Goal: Book appointment/travel/reservation

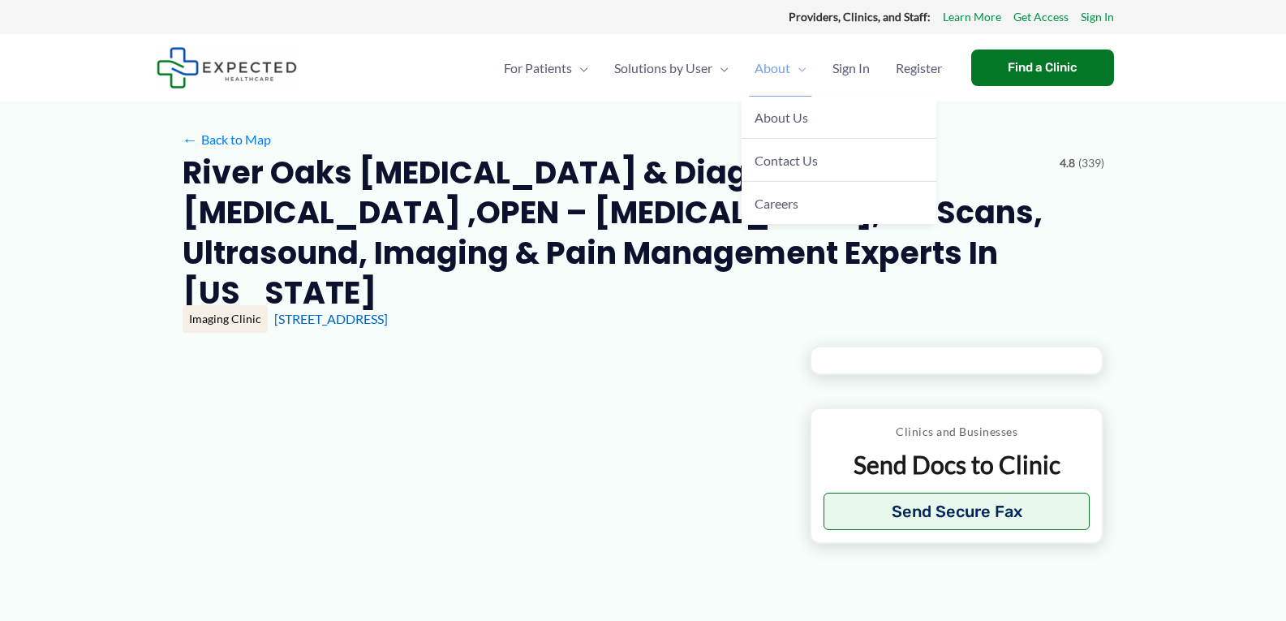
type input "**********"
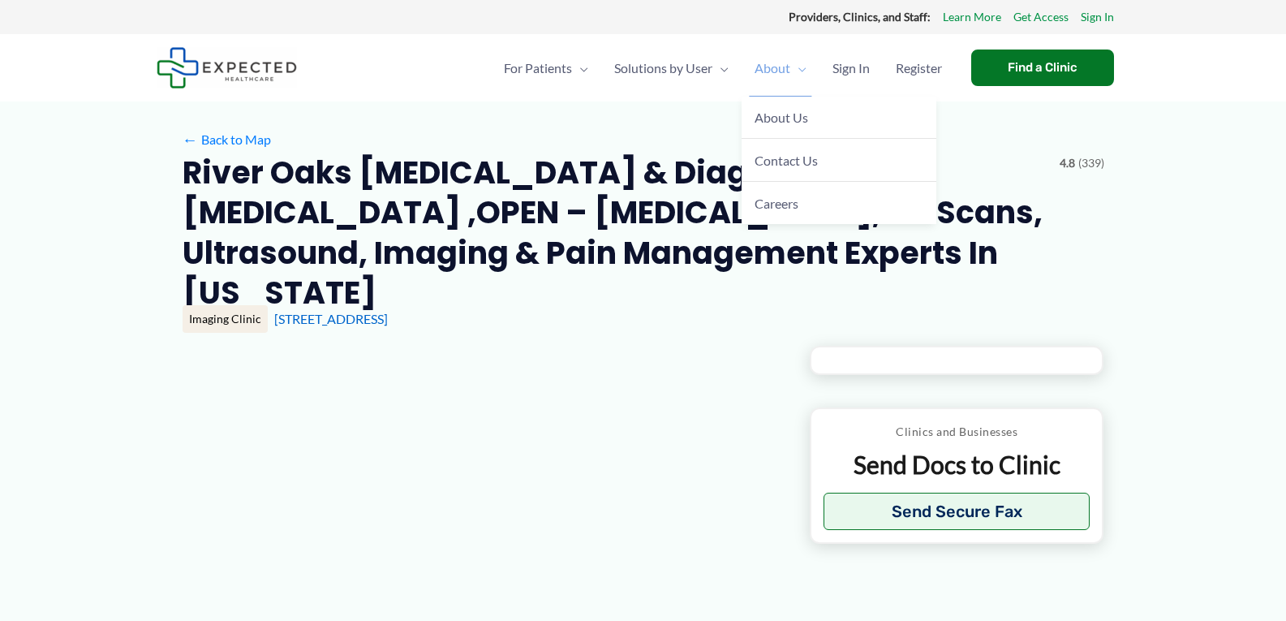
type input "**********"
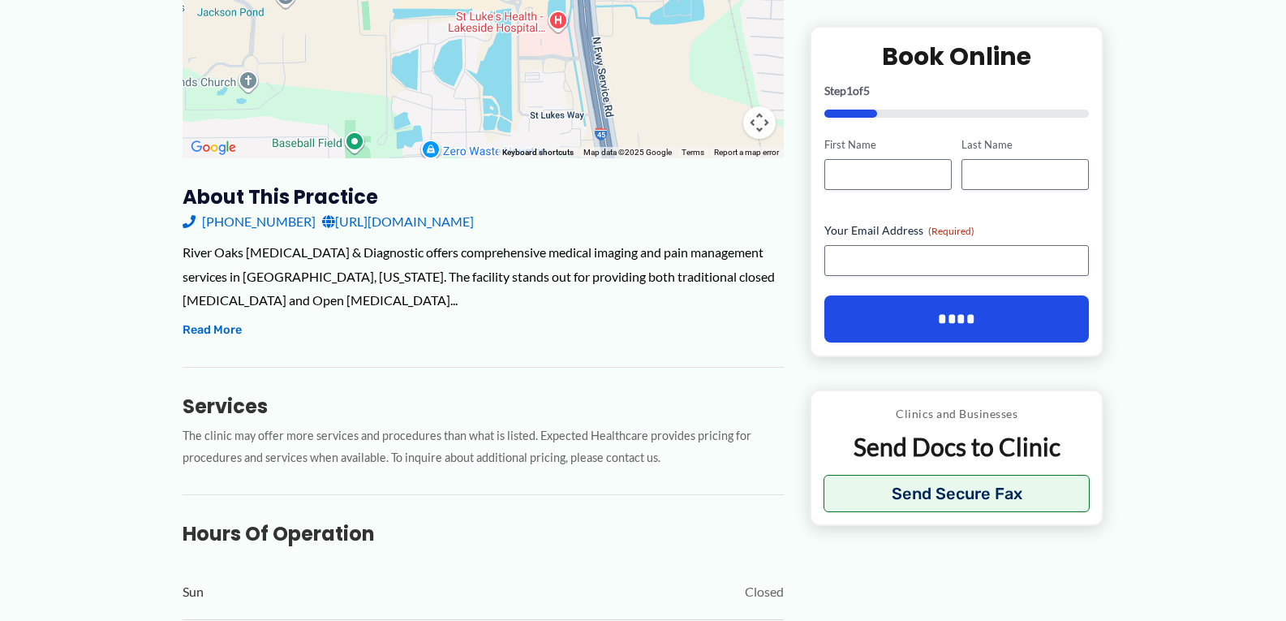
scroll to position [406, 0]
